Goal: Information Seeking & Learning: Find specific fact

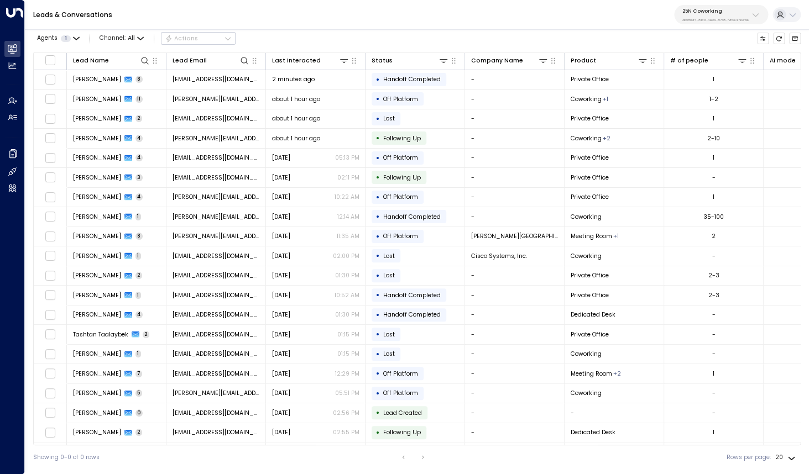
click at [726, 15] on div "25N Coworking 3b9800f4-81ca-4ec0-8758-72fbe4763f36" at bounding box center [715, 15] width 66 height 14
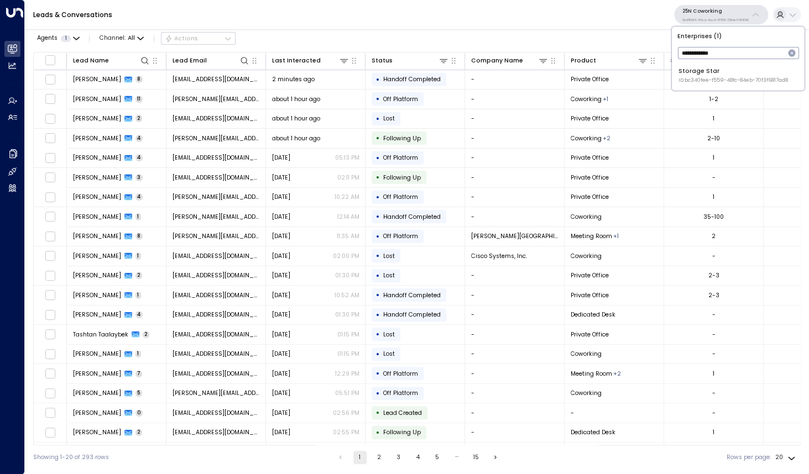
type input "**********"
click at [693, 78] on span "ID: bc340fee-f559-48fc-84eb-70f3f6817ad8" at bounding box center [732, 81] width 109 height 8
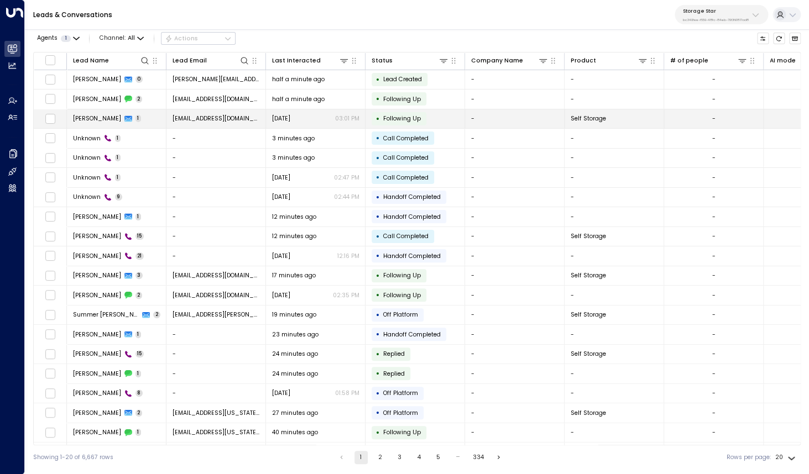
click at [94, 120] on span "[PERSON_NAME]" at bounding box center [97, 118] width 48 height 8
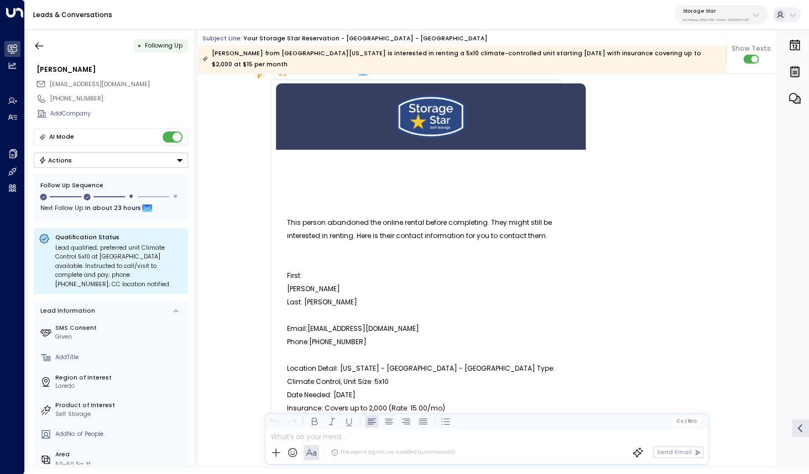
scroll to position [65, 0]
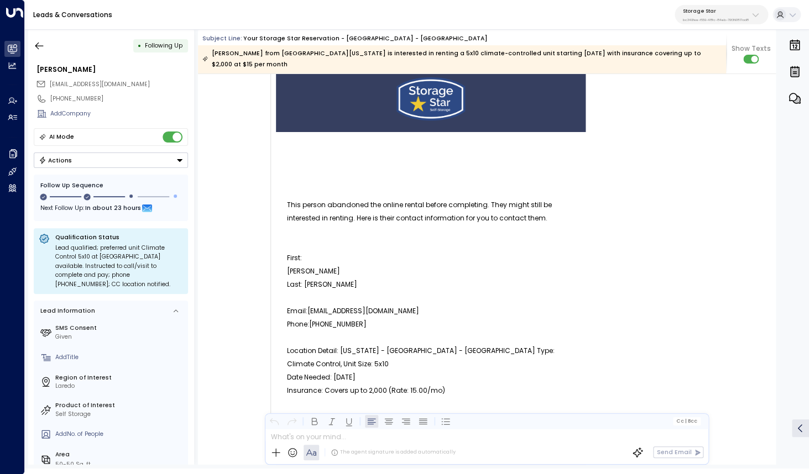
click at [295, 251] on p "First: JOCELYN" at bounding box center [430, 264] width 287 height 27
click at [295, 278] on p "Last: [PERSON_NAME]" at bounding box center [430, 284] width 287 height 13
click at [297, 305] on p "Email:[EMAIL_ADDRESS][DOMAIN_NAME]" at bounding box center [430, 311] width 287 height 13
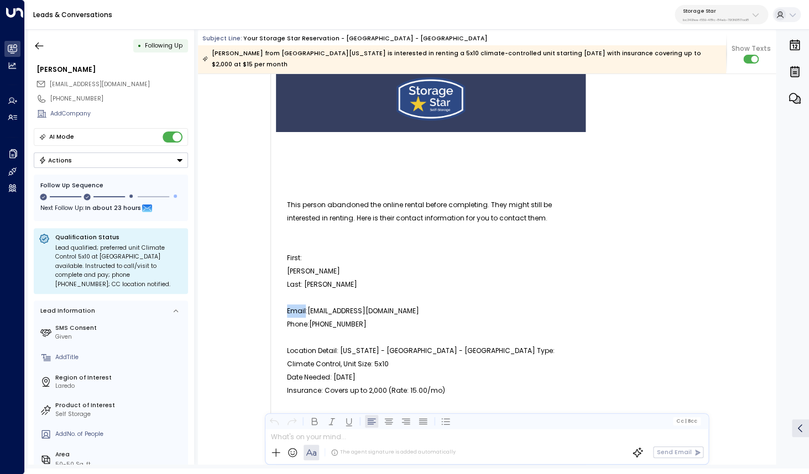
click at [297, 305] on p "Email:[EMAIL_ADDRESS][DOMAIN_NAME]" at bounding box center [430, 311] width 287 height 13
click at [297, 318] on p "Phone:[PHONE_NUMBER]" at bounding box center [430, 324] width 287 height 13
click at [293, 344] on p "Location Detail: [US_STATE] - [GEOGRAPHIC_DATA] - [GEOGRAPHIC_DATA] Type: Clima…" at bounding box center [430, 357] width 287 height 27
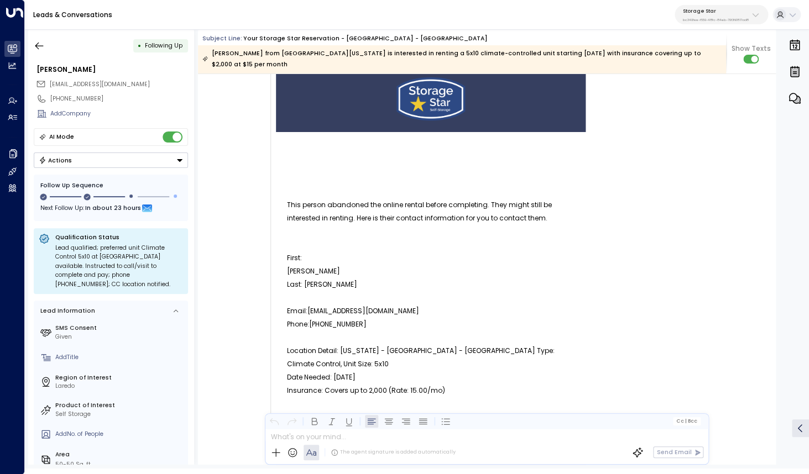
click at [293, 344] on p "Location Detail: [US_STATE] - [GEOGRAPHIC_DATA] - [GEOGRAPHIC_DATA] Type: Clima…" at bounding box center [430, 357] width 287 height 27
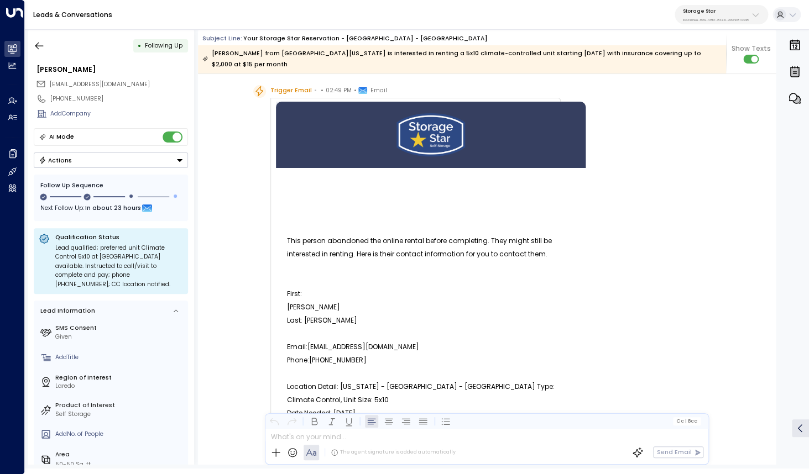
scroll to position [24, 0]
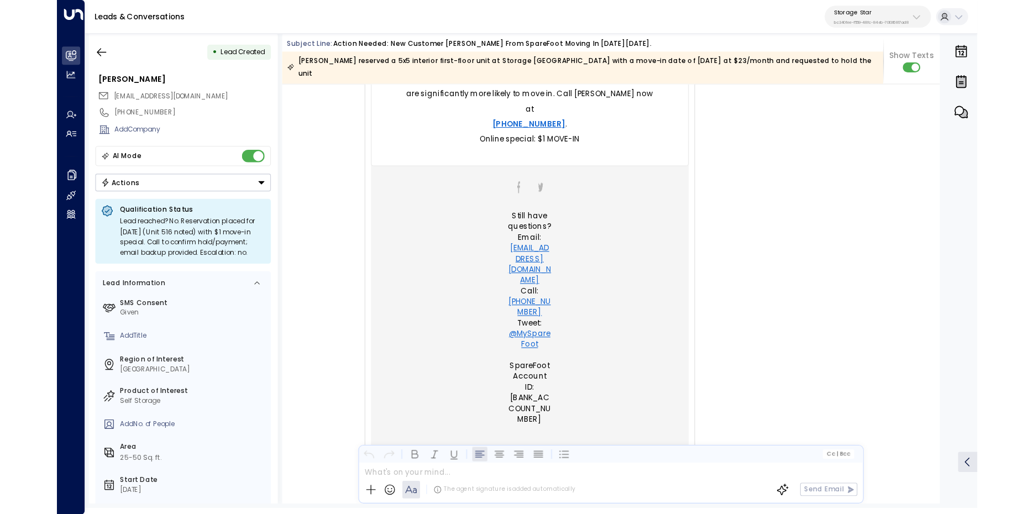
scroll to position [885, 0]
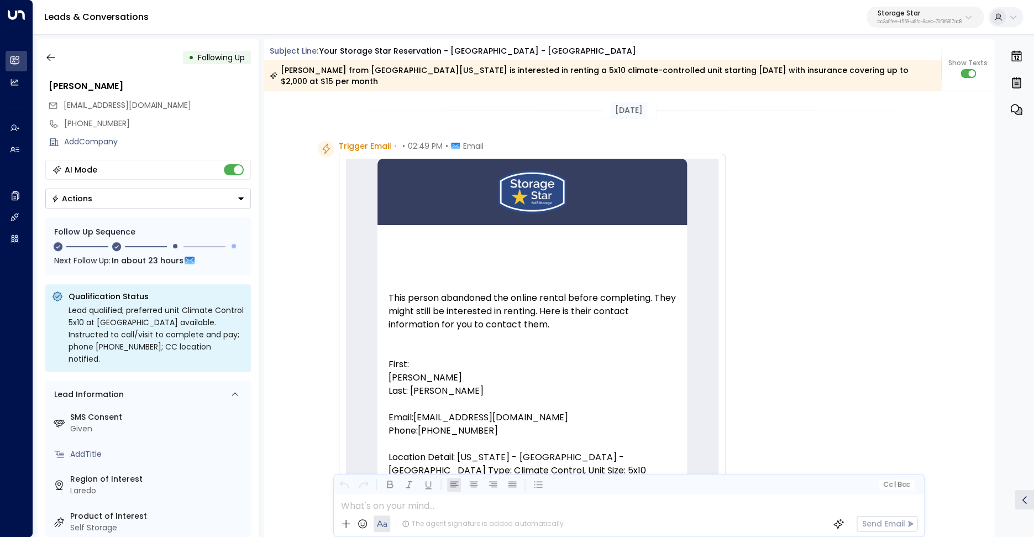
scroll to position [34, 0]
